Goal: Information Seeking & Learning: Learn about a topic

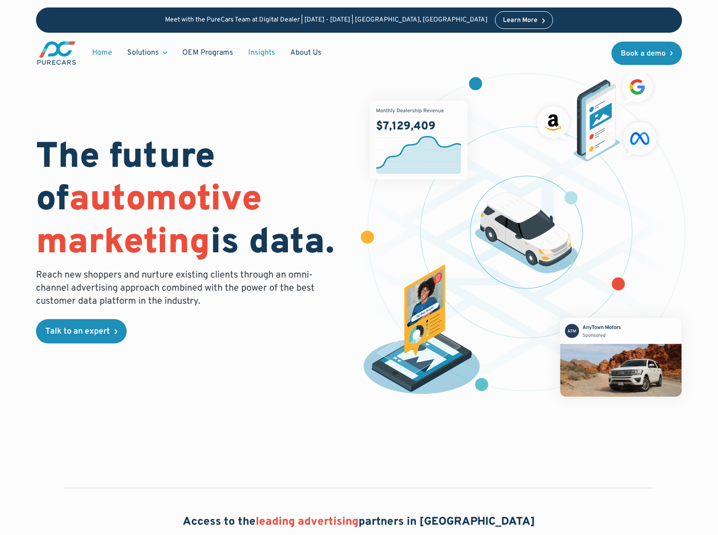
click at [266, 52] on link "Insights" at bounding box center [262, 53] width 42 height 18
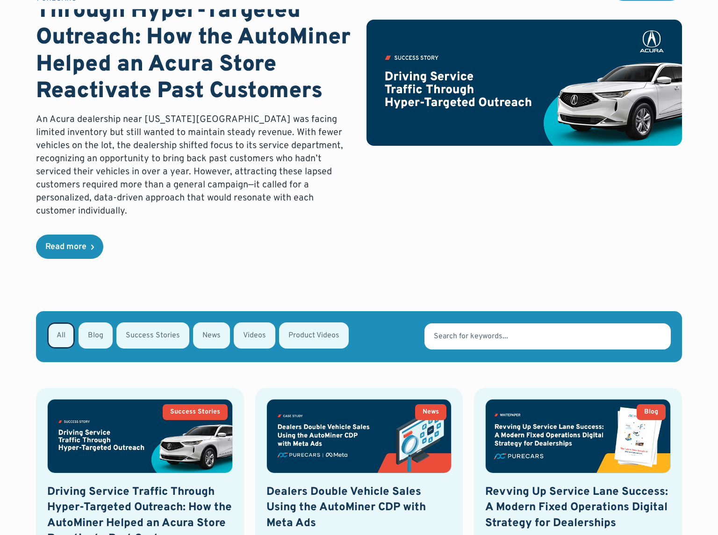
scroll to position [151, 0]
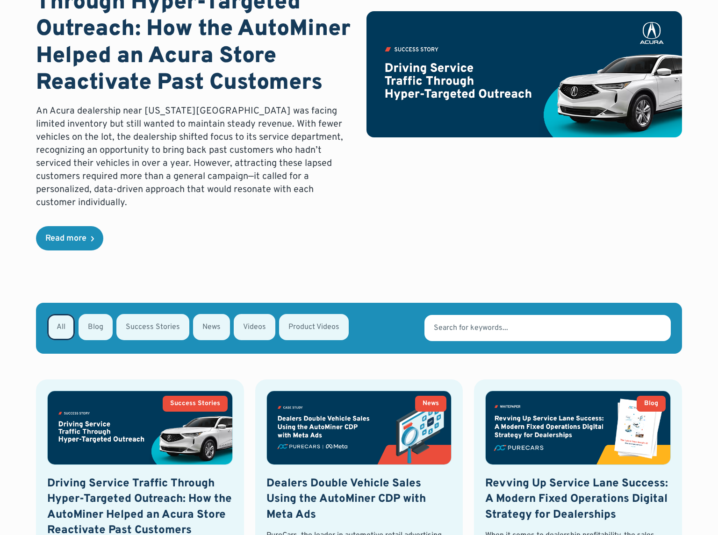
click at [470, 339] on input "Email Form" at bounding box center [548, 328] width 246 height 26
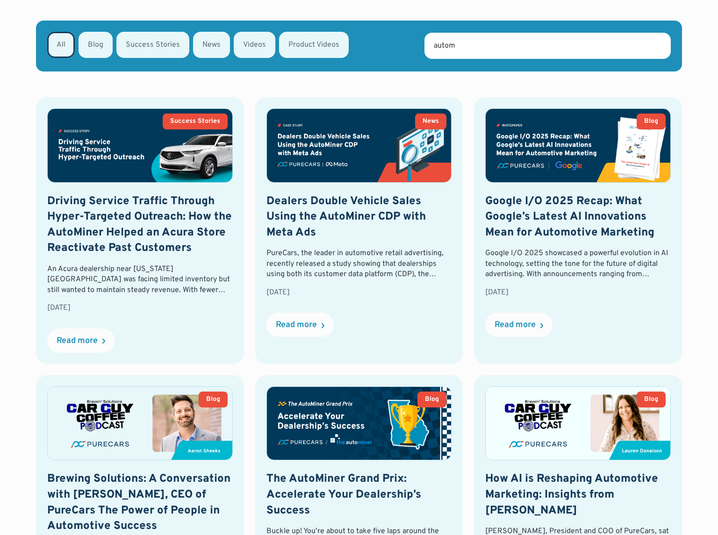
scroll to position [467, 0]
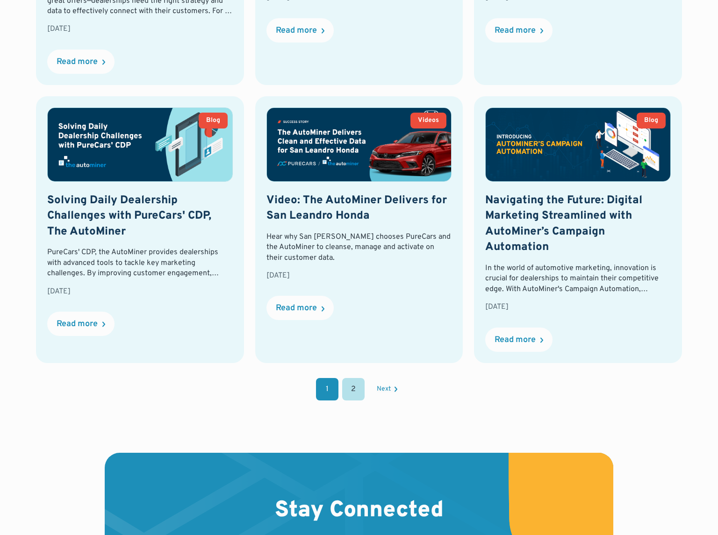
scroll to position [1017, 0]
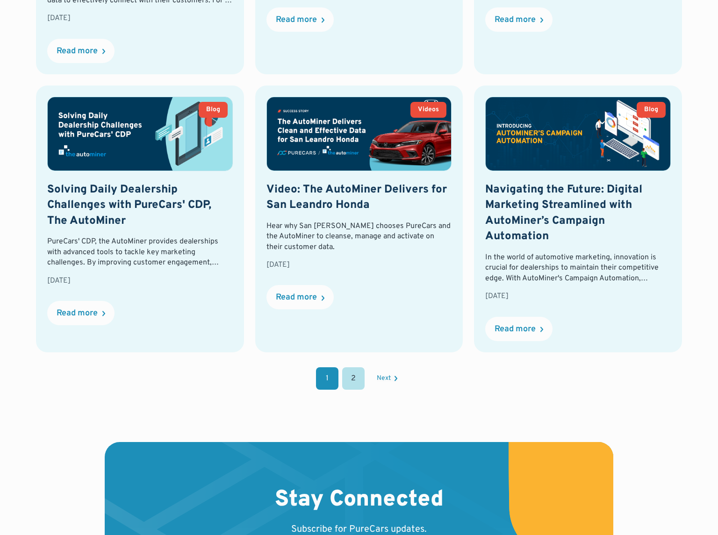
type input "autominer"
click at [350, 371] on link "2" at bounding box center [353, 379] width 22 height 22
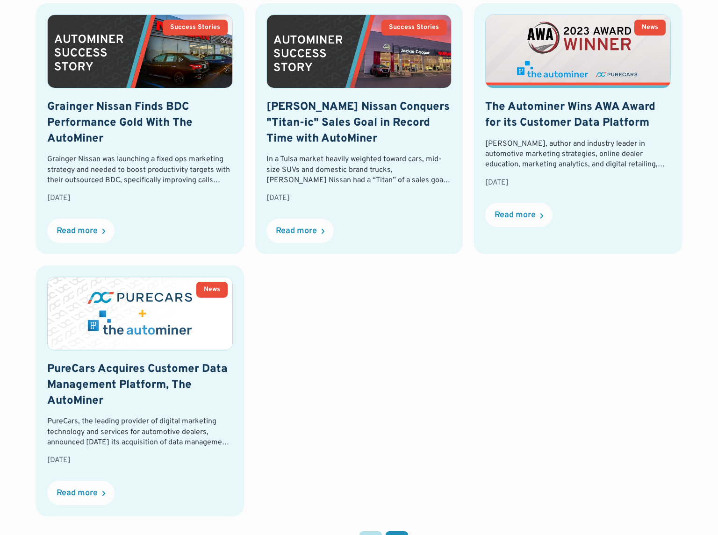
scroll to position [889, 0]
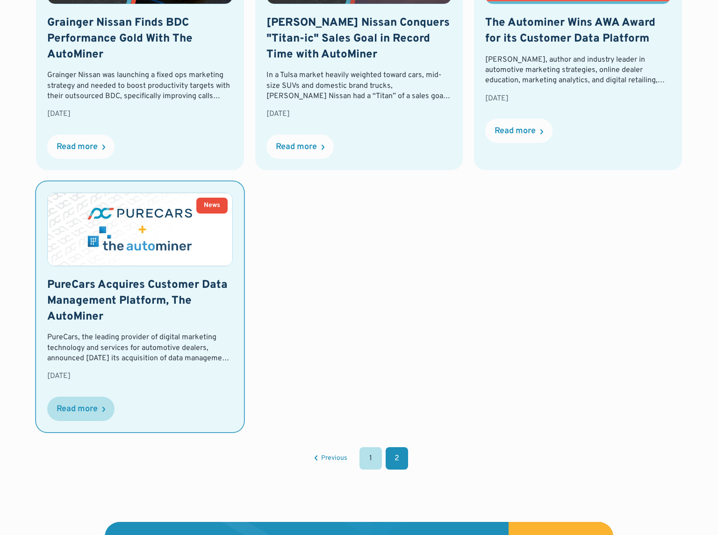
click at [74, 414] on div "Read more" at bounding box center [77, 409] width 41 height 8
